Goal: Transaction & Acquisition: Purchase product/service

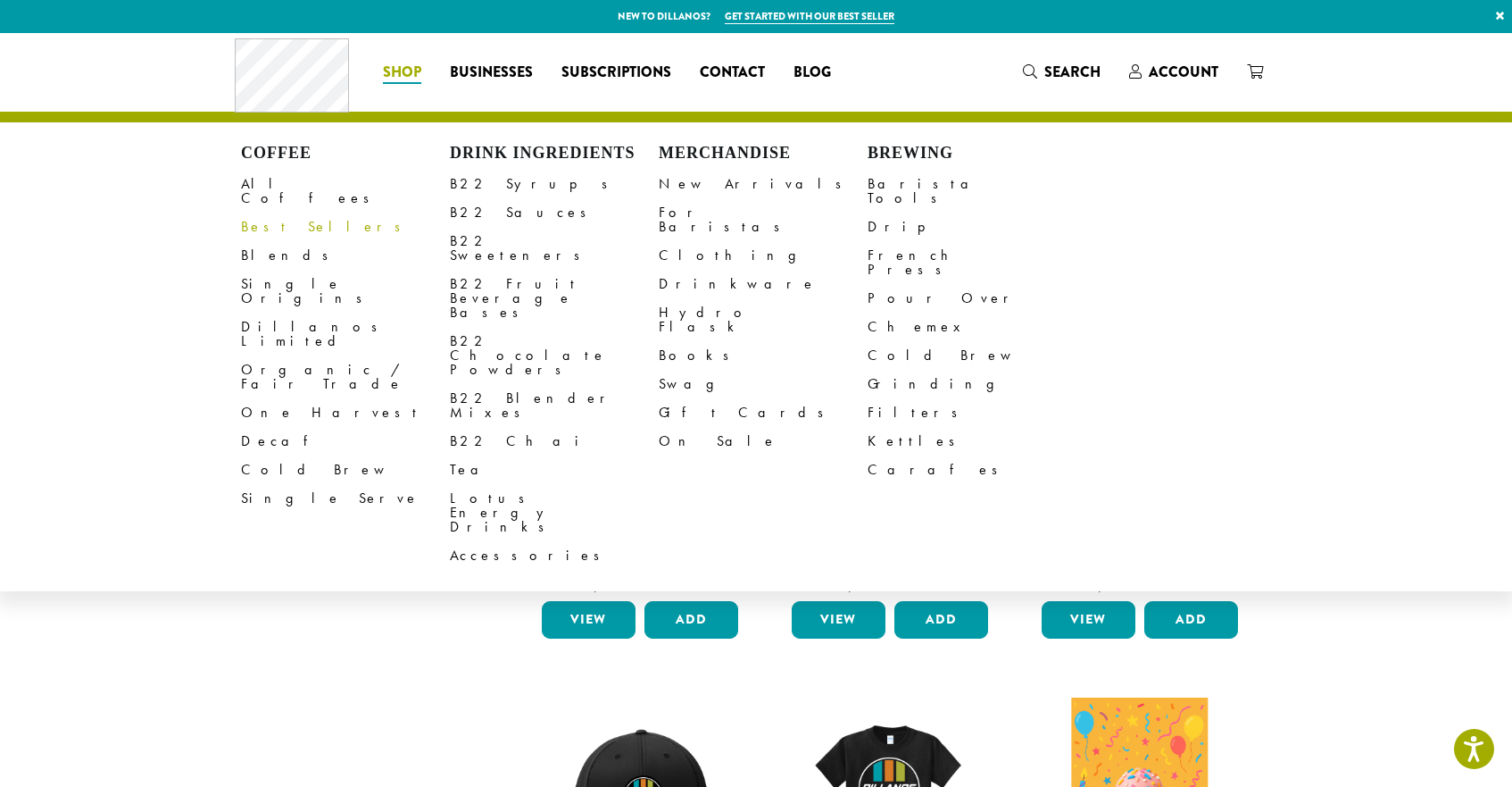
click at [288, 213] on link "Best Sellers" at bounding box center [345, 227] width 209 height 29
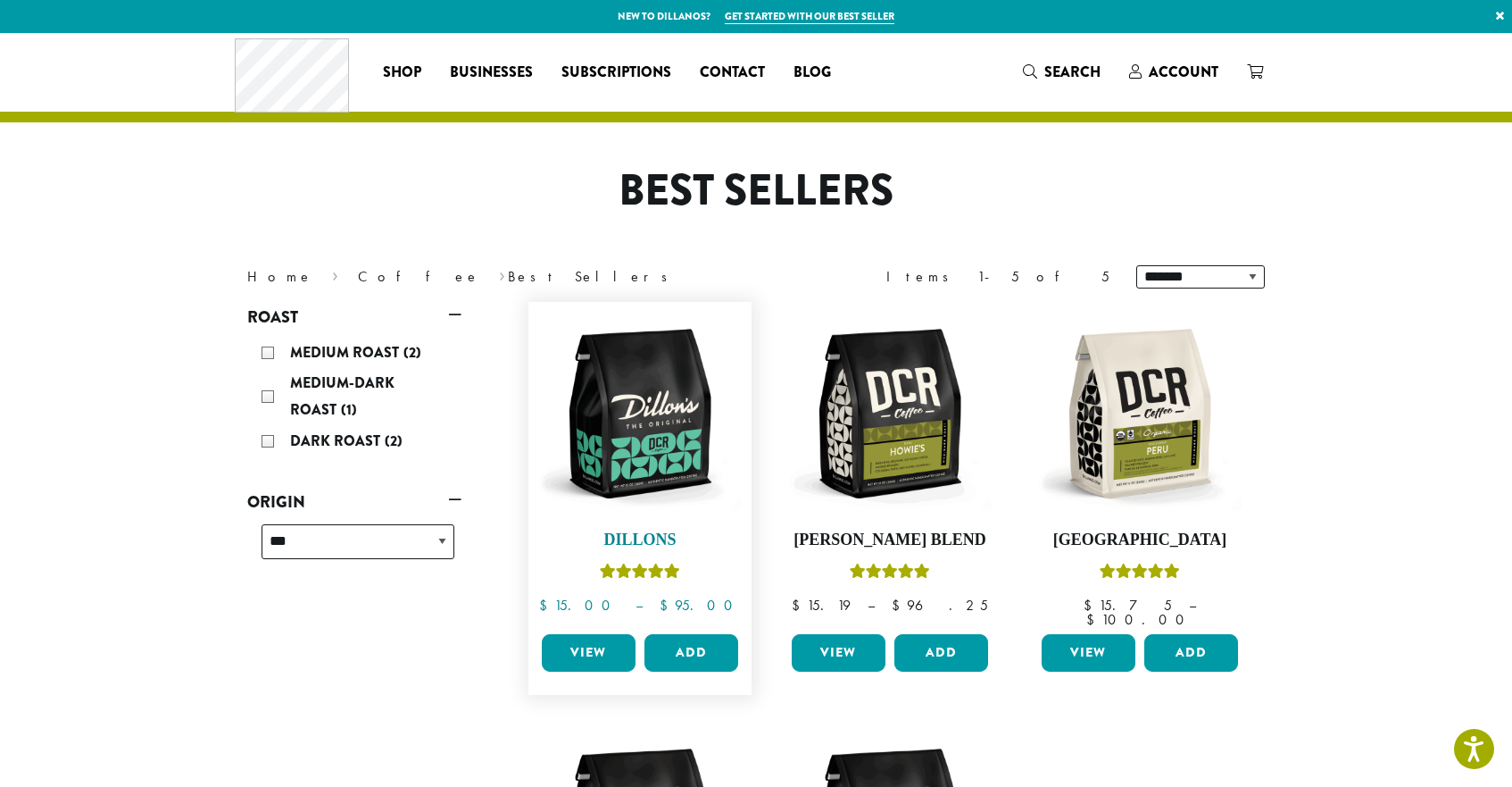
click at [663, 466] on img at bounding box center [640, 414] width 206 height 206
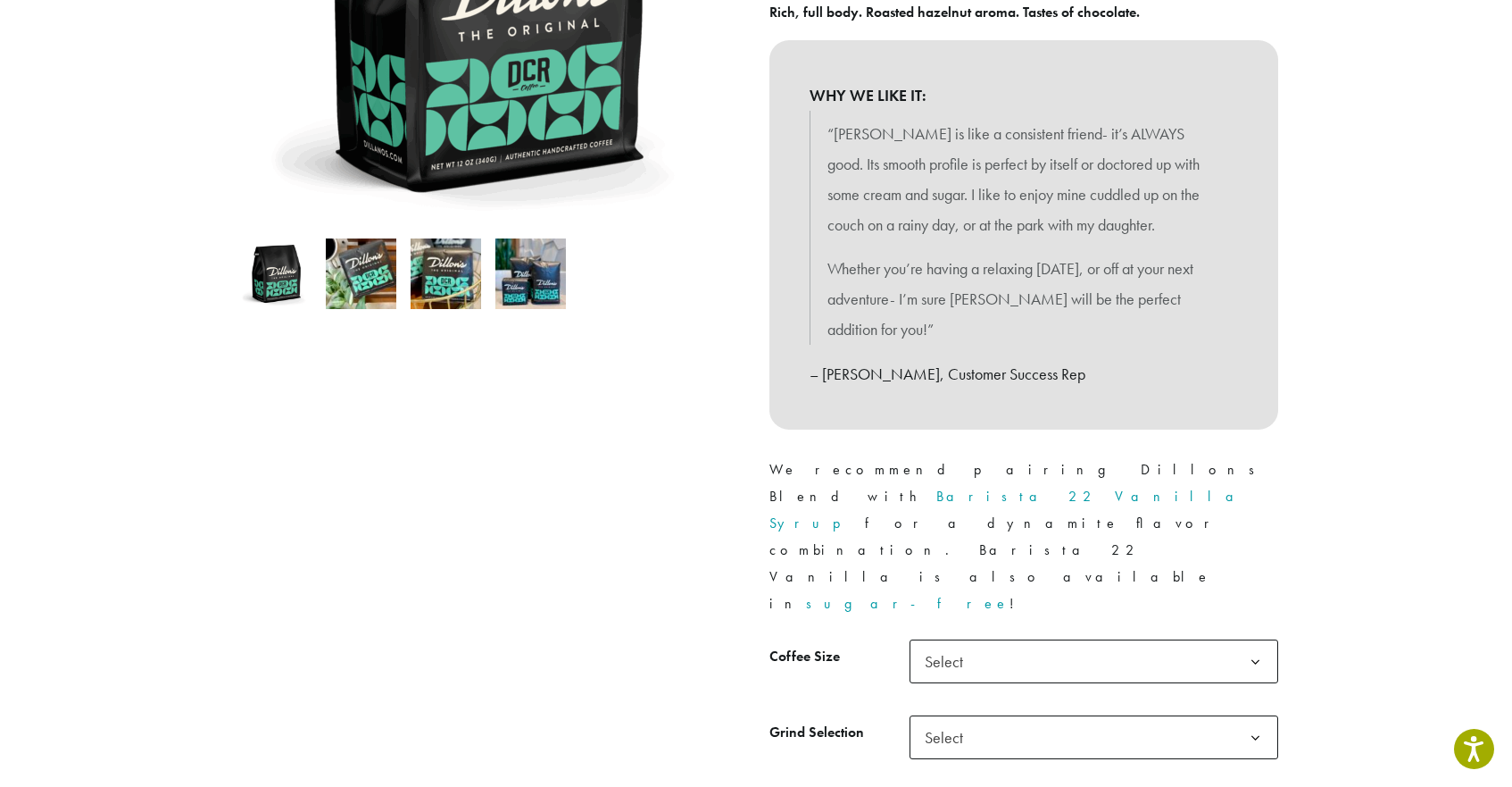
scroll to position [451, 0]
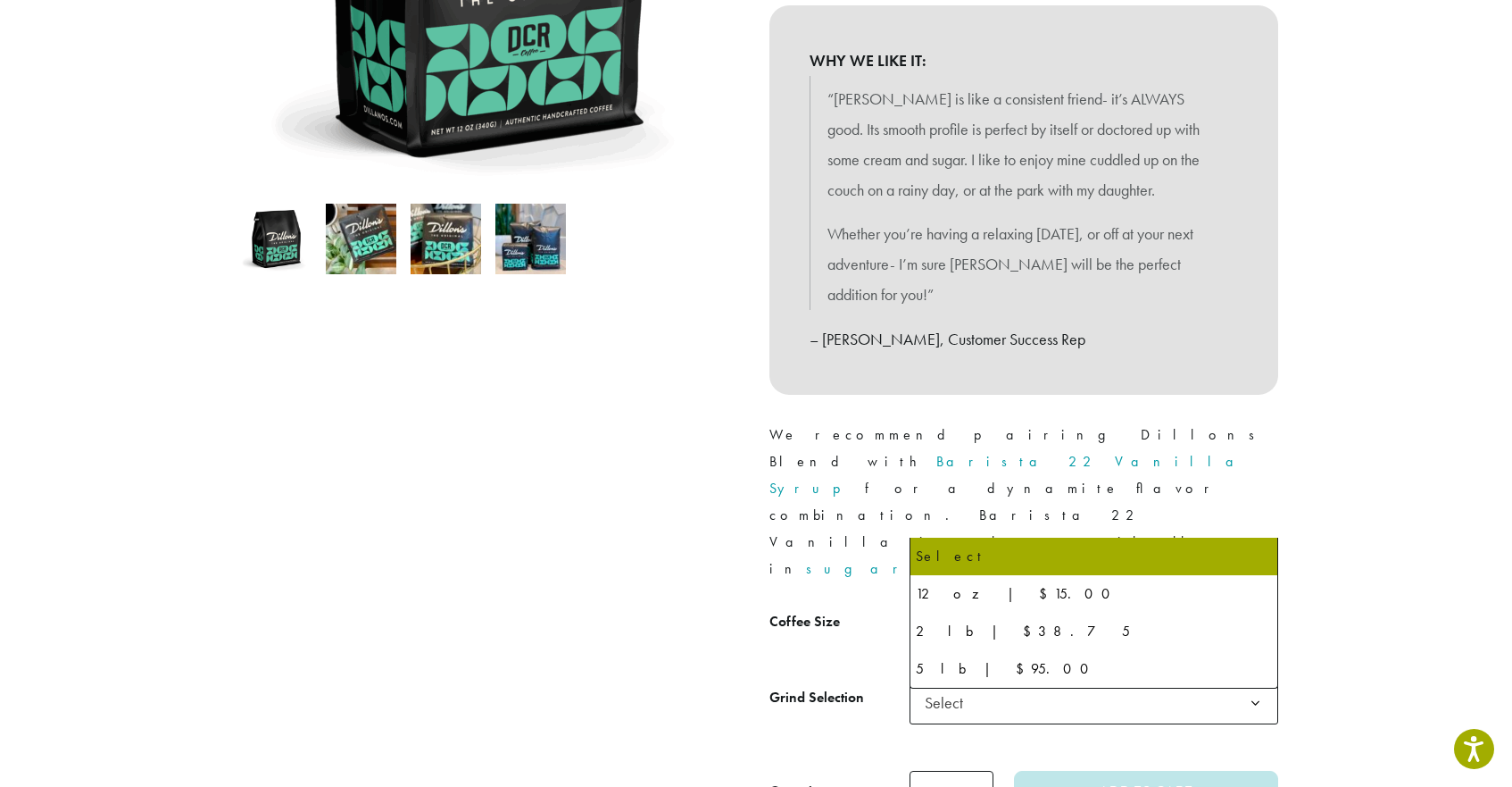
click at [949, 609] on span "Select" at bounding box center [949, 626] width 63 height 34
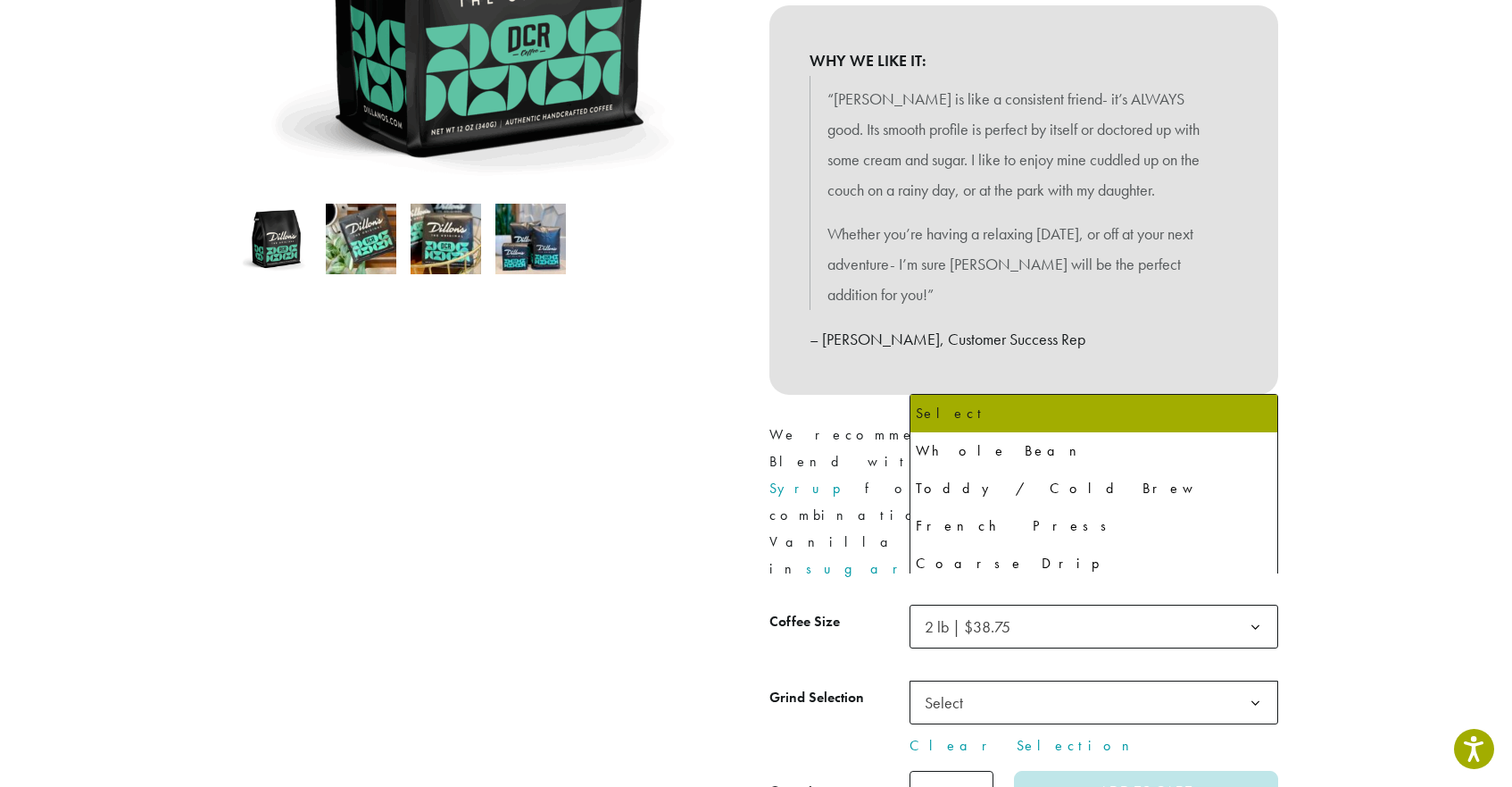
click at [1029, 681] on span "Select" at bounding box center [1094, 703] width 368 height 44
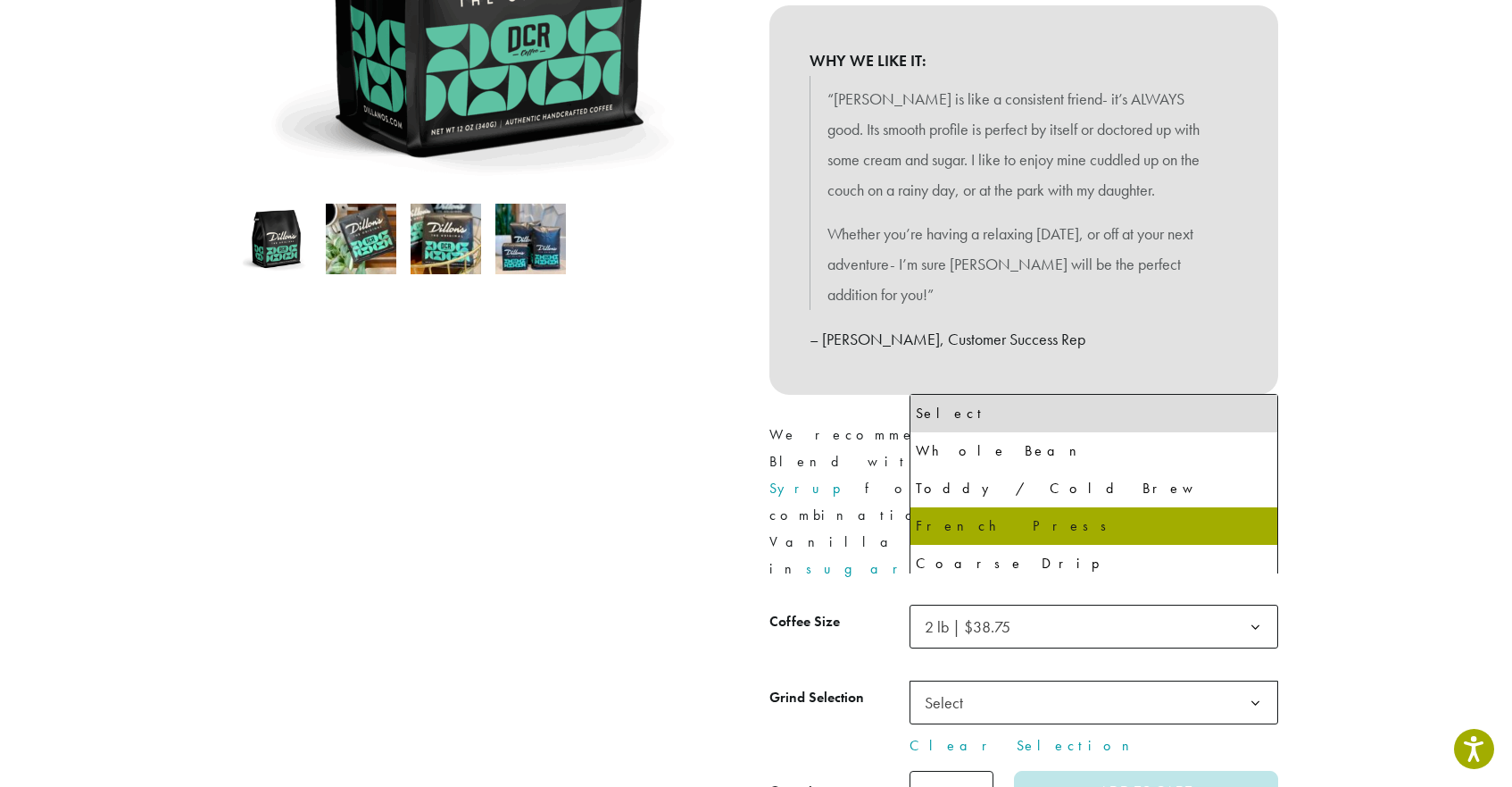
scroll to position [122, 0]
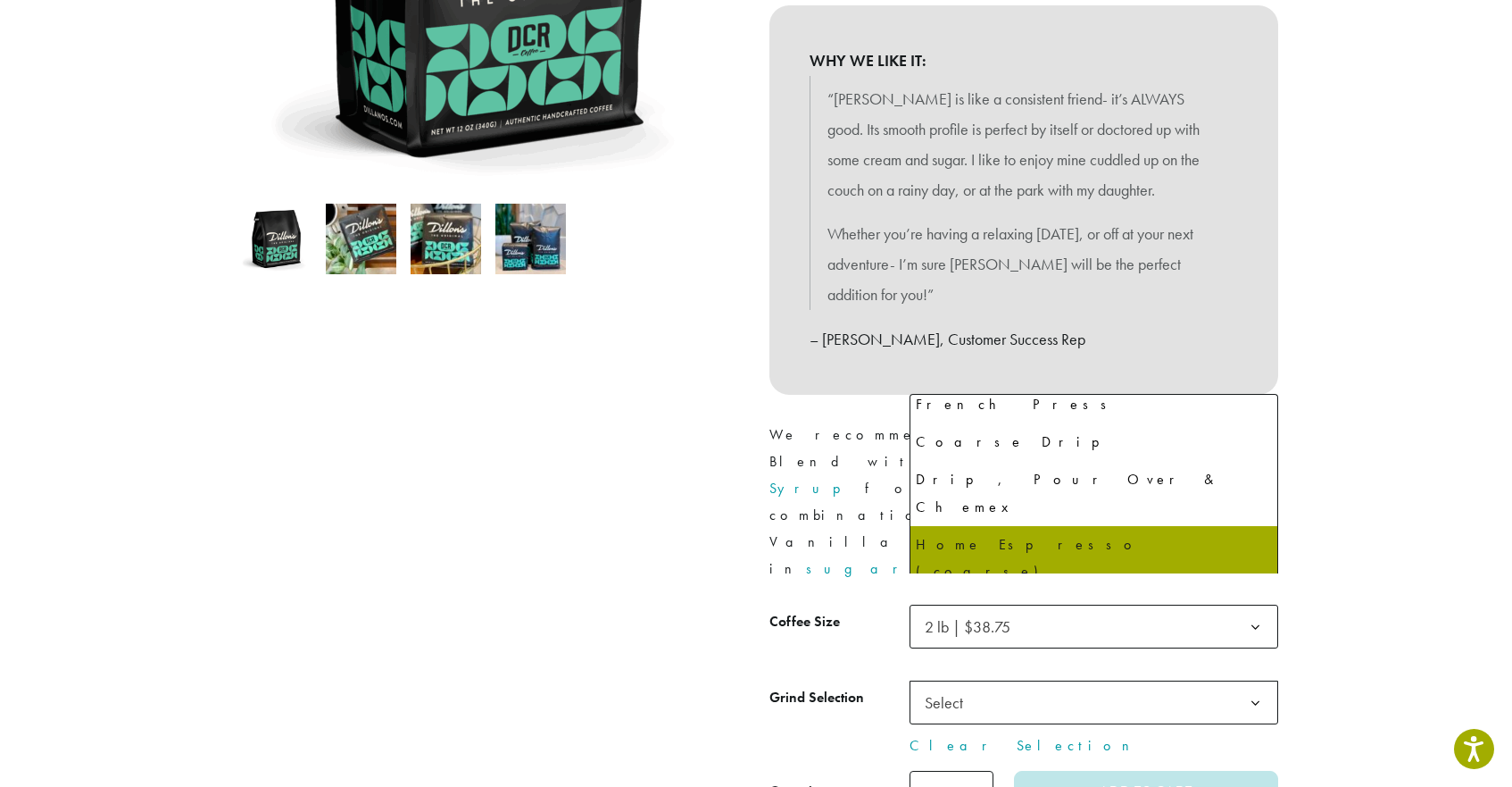
select select "**********"
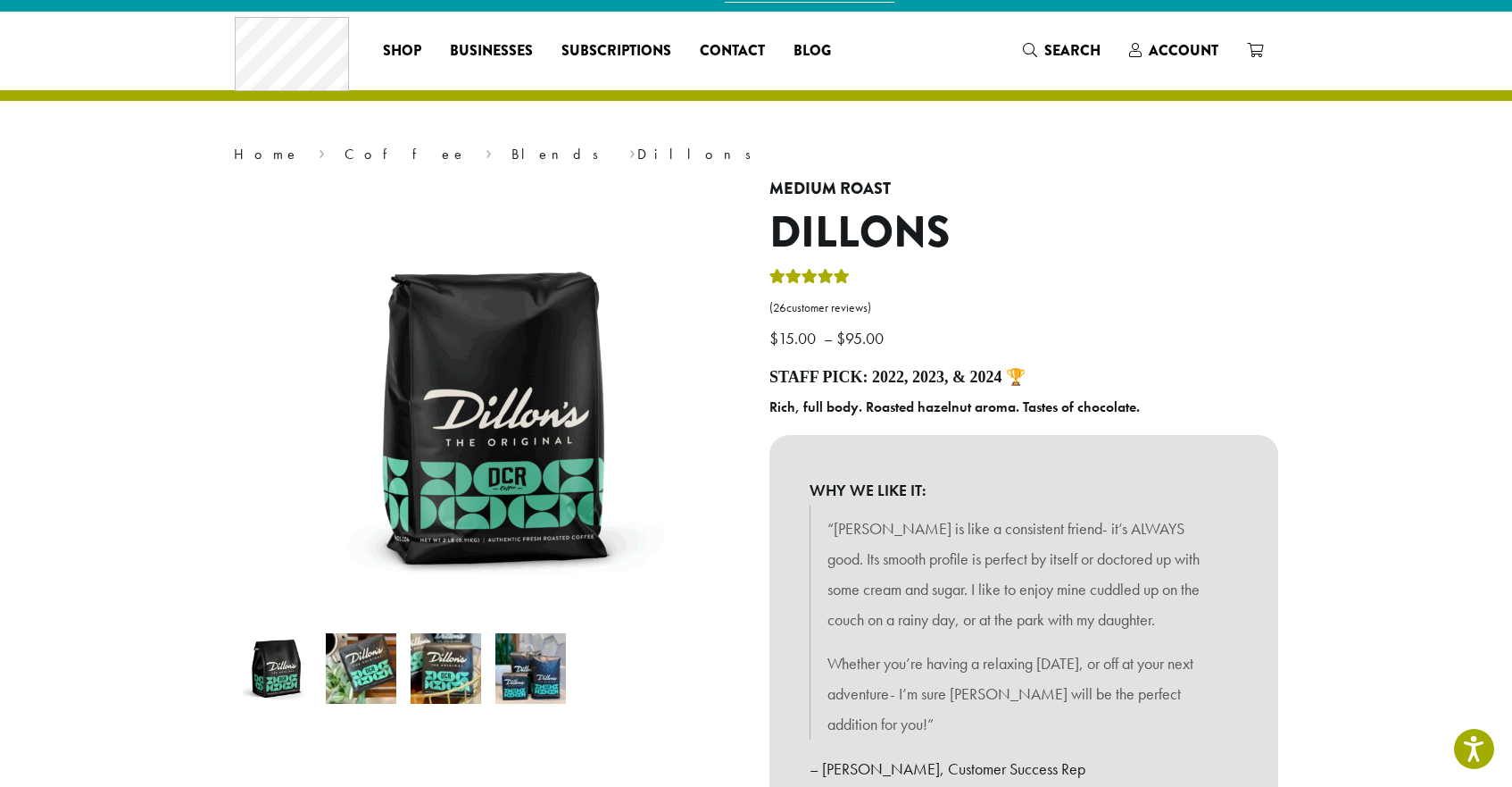
scroll to position [0, 0]
